Goal: Information Seeking & Learning: Understand process/instructions

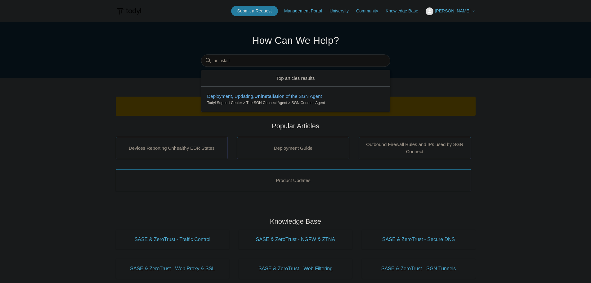
type input "uninstall"
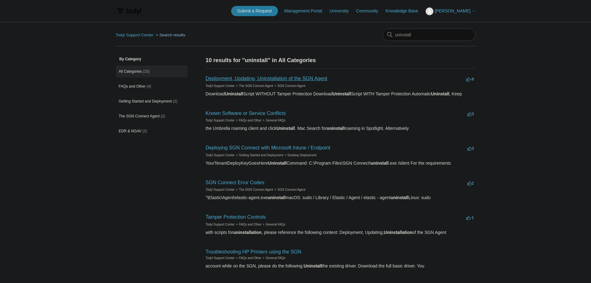
click at [266, 79] on link "Deployment, Updating, Uninstallation of the SGN Agent" at bounding box center [267, 78] width 122 height 5
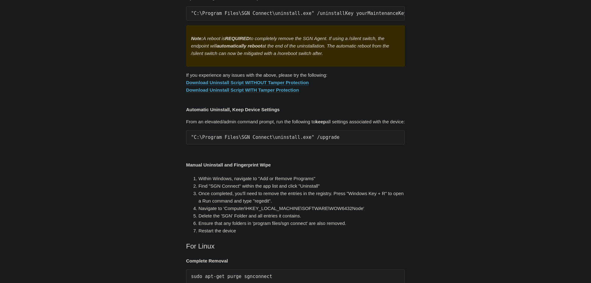
scroll to position [1180, 0]
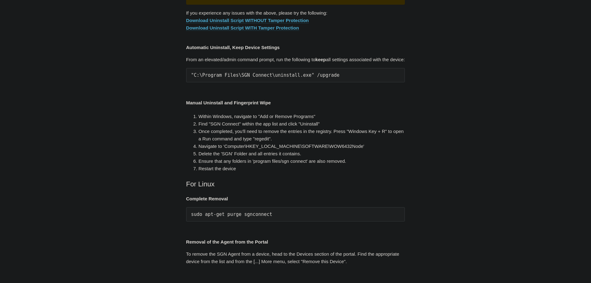
drag, startPoint x: 191, startPoint y: 189, endPoint x: 397, endPoint y: 194, distance: 206.5
copy pre ""C:\Program Files\SGN Connect\uninstall.exe" /uninstallKey yourMaintenanceKeyHe…"
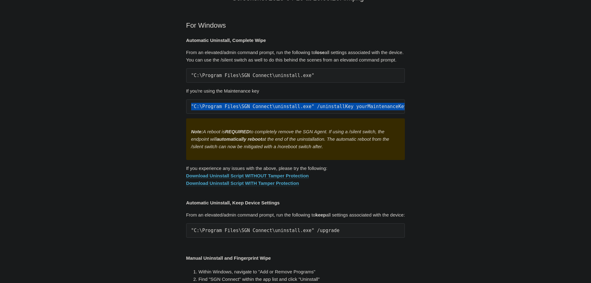
scroll to position [1148, 0]
